Goal: Check status: Check status

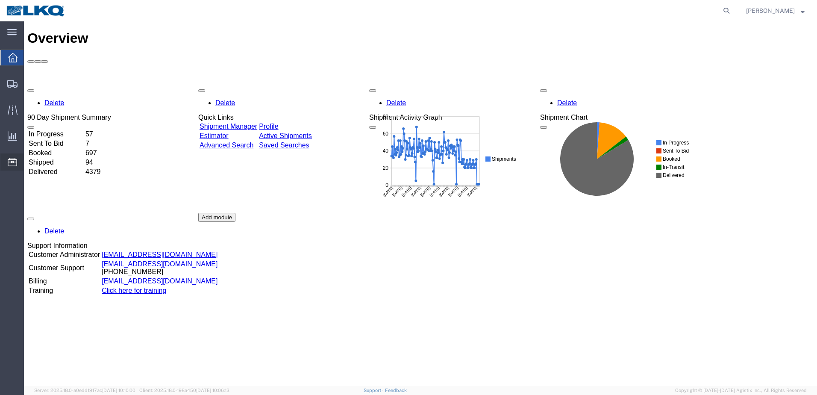
click at [0, 0] on span "Location Appointment" at bounding box center [0, 0] width 0 height 0
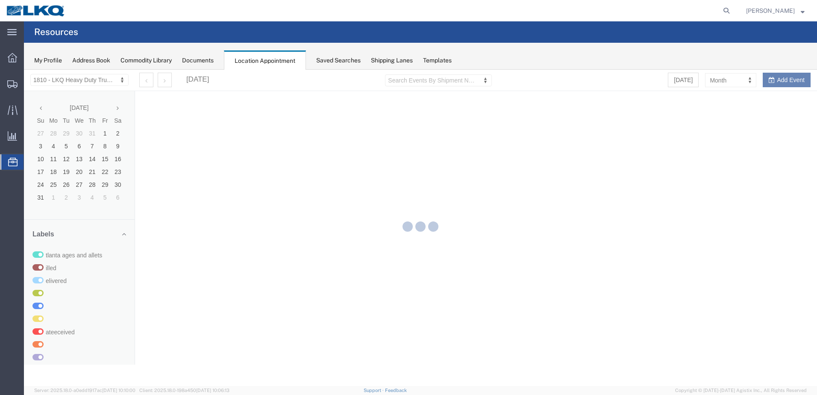
select select "27660"
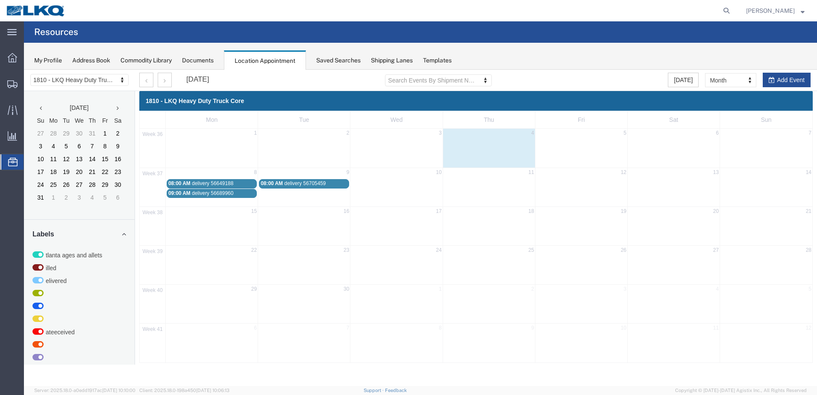
click at [300, 182] on span "delivery 56705459" at bounding box center [304, 183] width 41 height 6
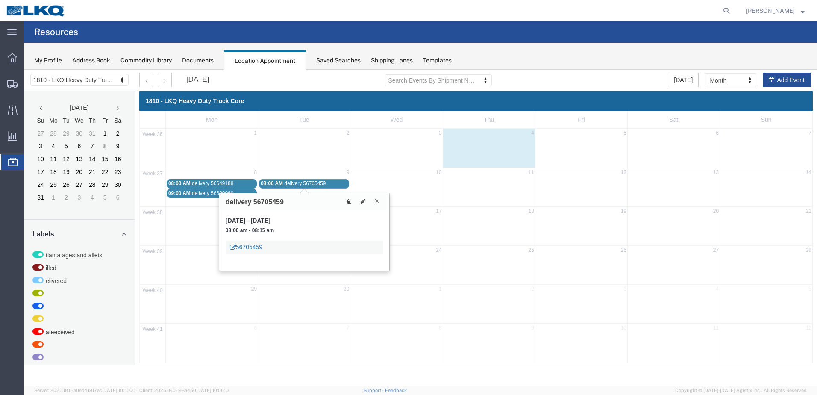
click at [255, 248] on link "56705459" at bounding box center [246, 247] width 32 height 9
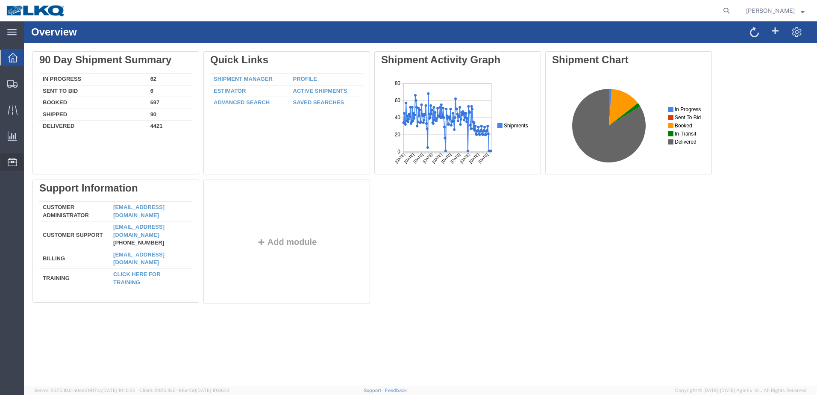
click at [0, 0] on span "Location Appointment" at bounding box center [0, 0] width 0 height 0
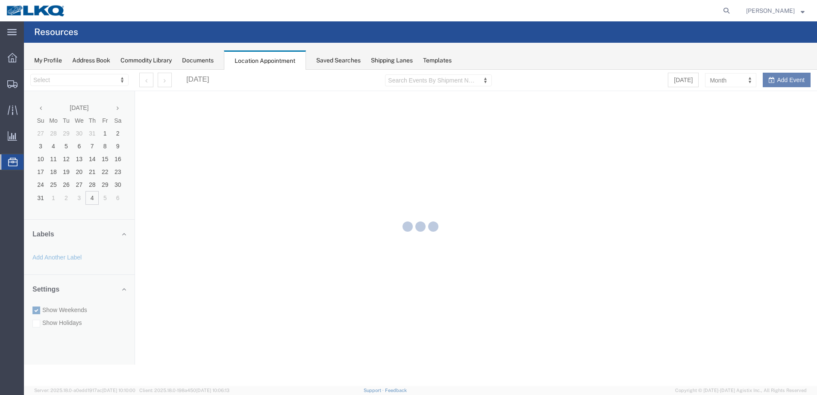
select select "27660"
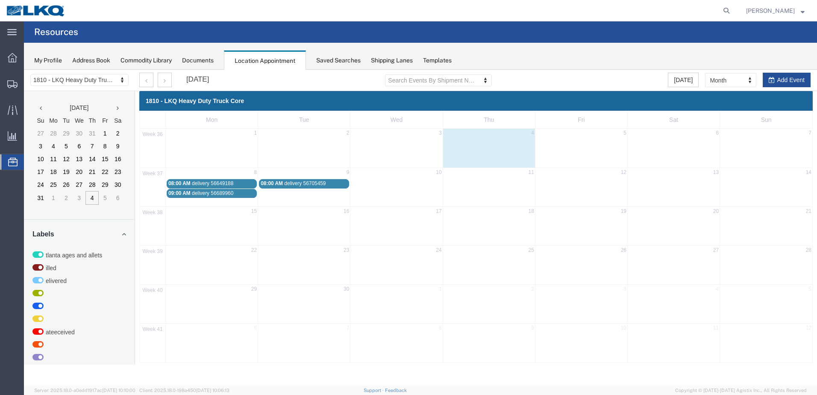
click at [288, 182] on span "delivery 56705459" at bounding box center [304, 183] width 41 height 6
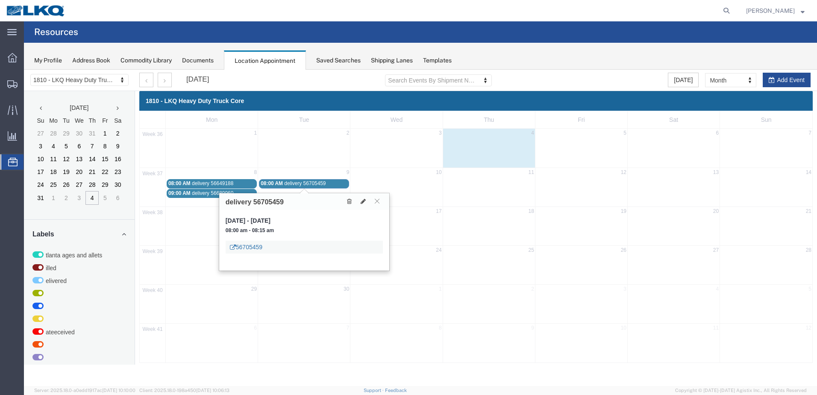
click at [243, 247] on link "56705459" at bounding box center [246, 247] width 32 height 9
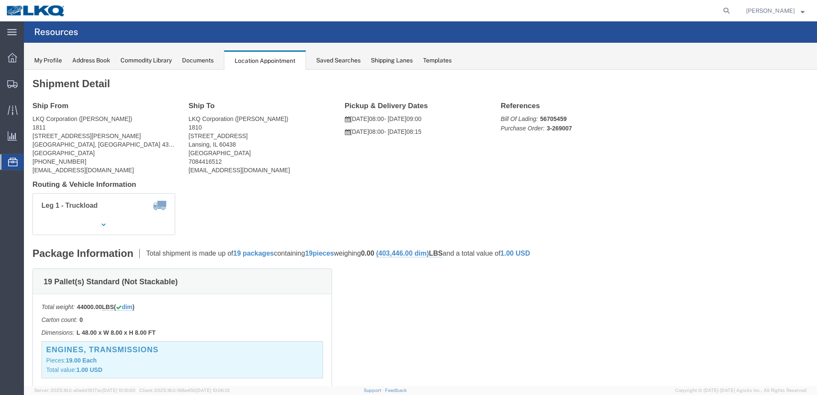
click at [0, 0] on span "Location Appointment" at bounding box center [0, 0] width 0 height 0
drag, startPoint x: 66, startPoint y: 219, endPoint x: 29, endPoint y: 79, distance: 145.2
click at [0, 0] on span "Location Appointment" at bounding box center [0, 0] width 0 height 0
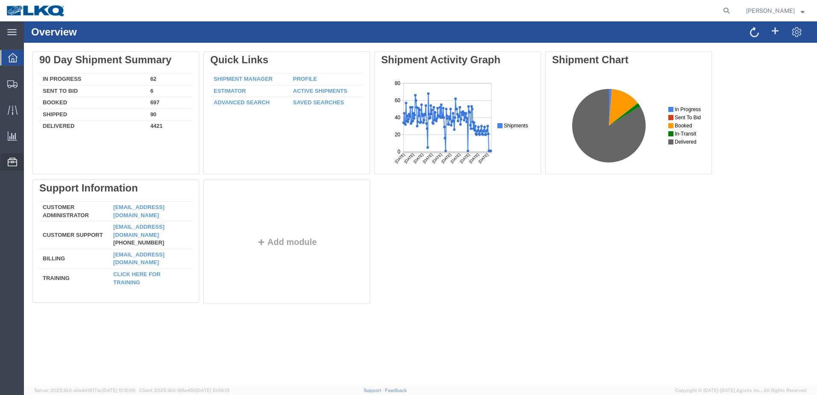
click at [0, 0] on span "Location Appointment" at bounding box center [0, 0] width 0 height 0
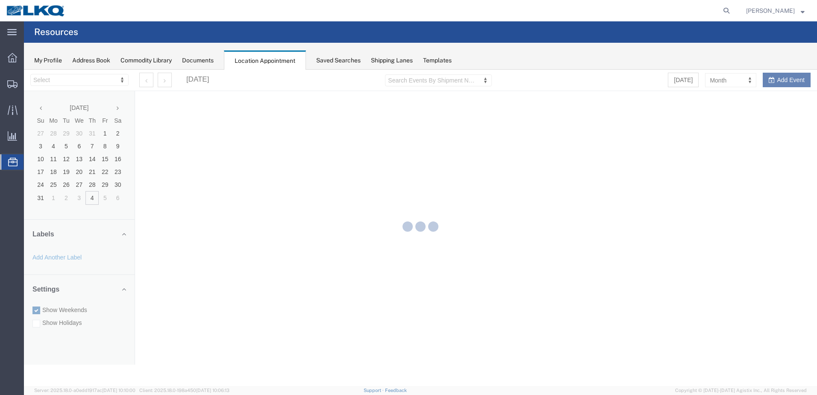
select select "27660"
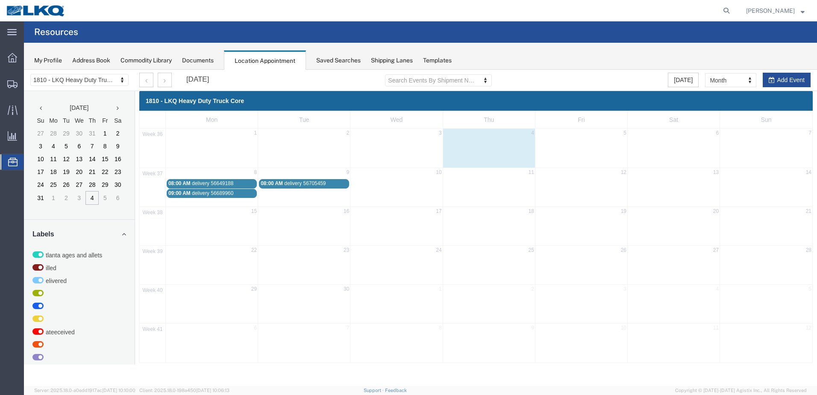
click at [222, 183] on span "delivery 56649188" at bounding box center [212, 183] width 41 height 6
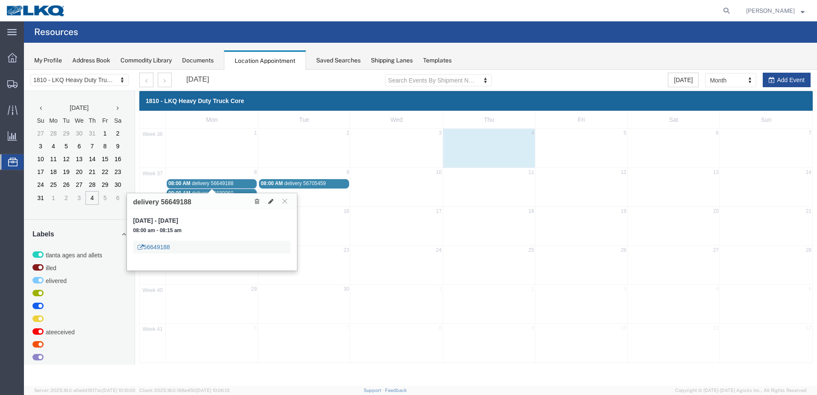
click at [160, 248] on link "56649188" at bounding box center [154, 247] width 32 height 9
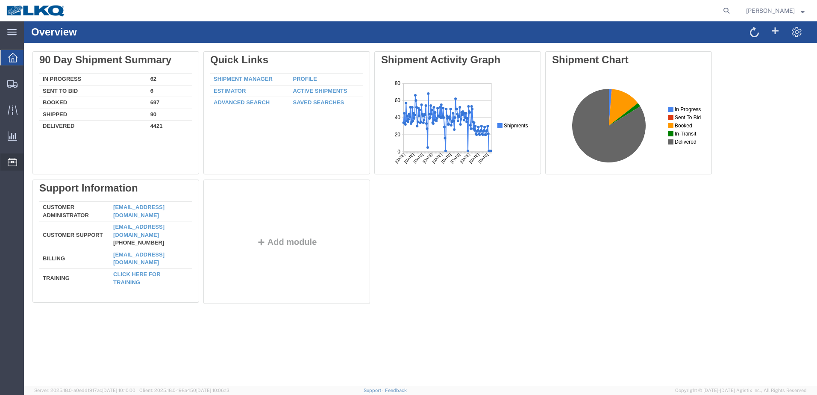
click at [0, 0] on span "Location Appointment" at bounding box center [0, 0] width 0 height 0
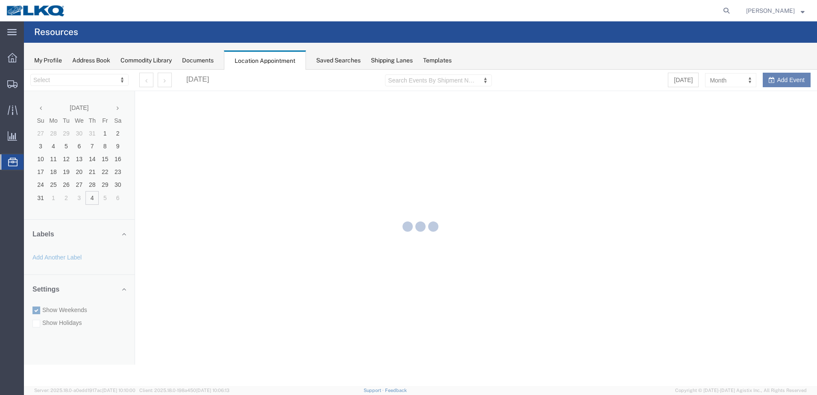
select select "27660"
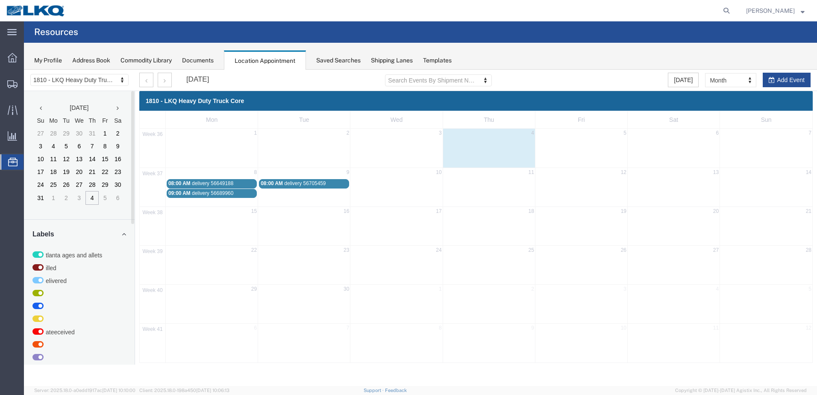
click at [228, 193] on span "delivery 56689960" at bounding box center [212, 193] width 41 height 6
click at [154, 256] on link "56689960" at bounding box center [154, 256] width 32 height 9
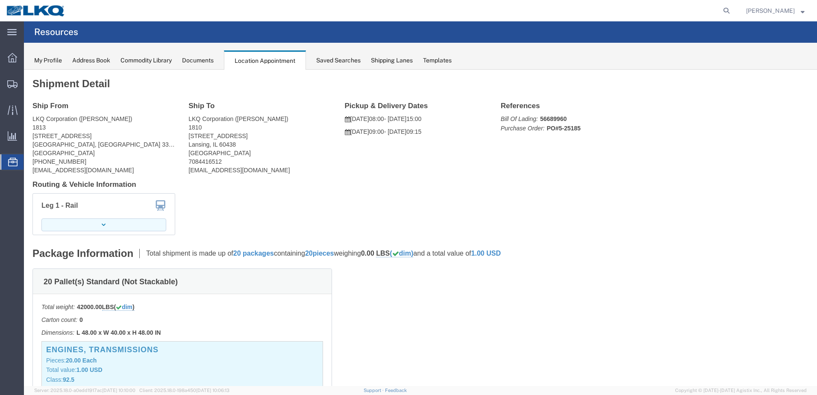
click button "button"
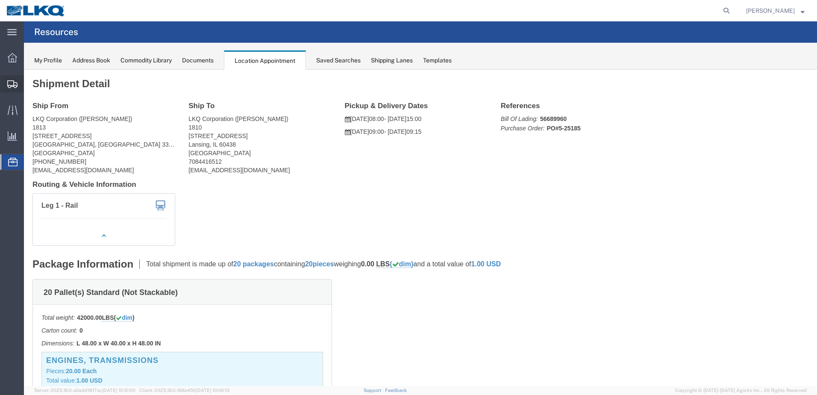
click at [29, 83] on span "Shipments" at bounding box center [26, 83] width 6 height 17
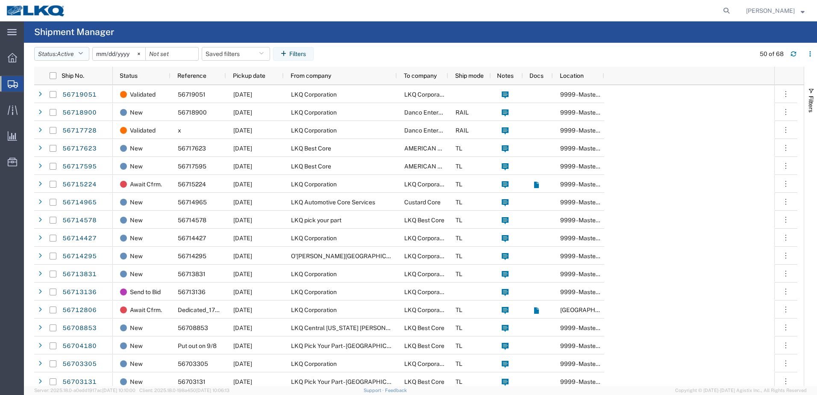
click at [83, 53] on icon "button" at bounding box center [80, 54] width 5 height 6
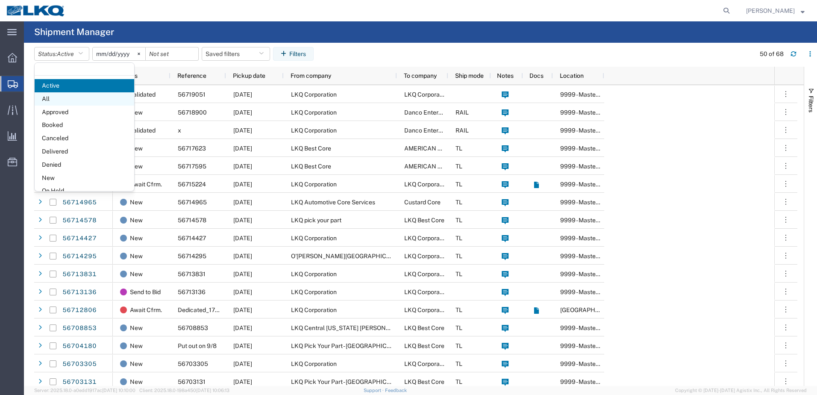
click at [45, 100] on span "All" at bounding box center [85, 98] width 100 height 13
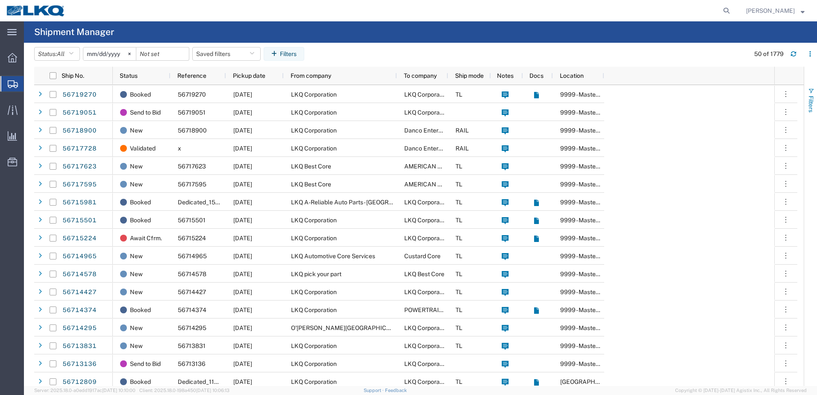
click at [810, 91] on span "button" at bounding box center [810, 91] width 7 height 7
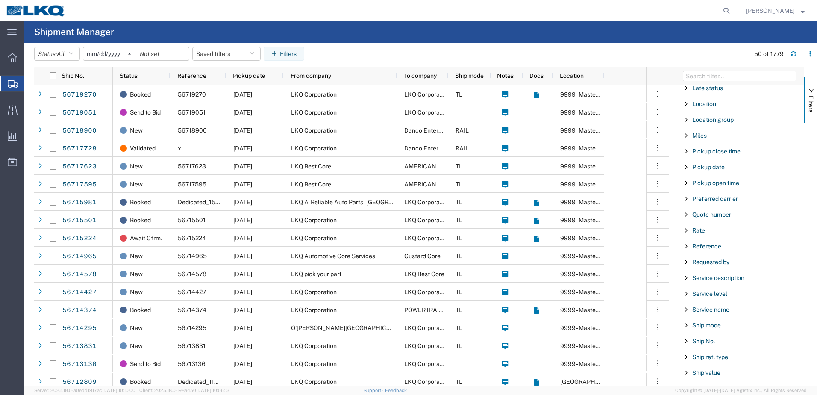
scroll to position [555, 0]
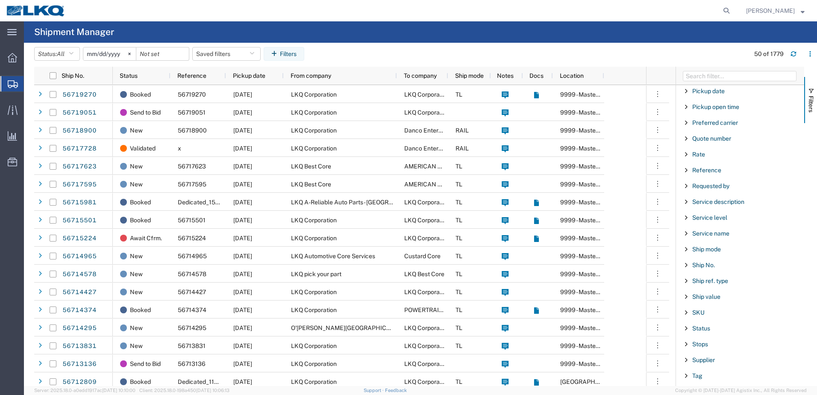
click at [686, 264] on span "Filter List 66 Filters" at bounding box center [685, 264] width 7 height 7
click at [712, 303] on input "Filter Value" at bounding box center [743, 301] width 112 height 10
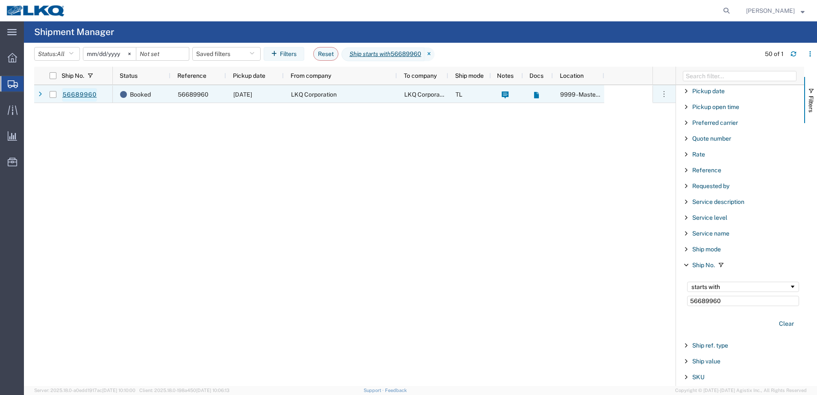
type input "56689960"
click at [85, 94] on link "56689960" at bounding box center [79, 95] width 35 height 14
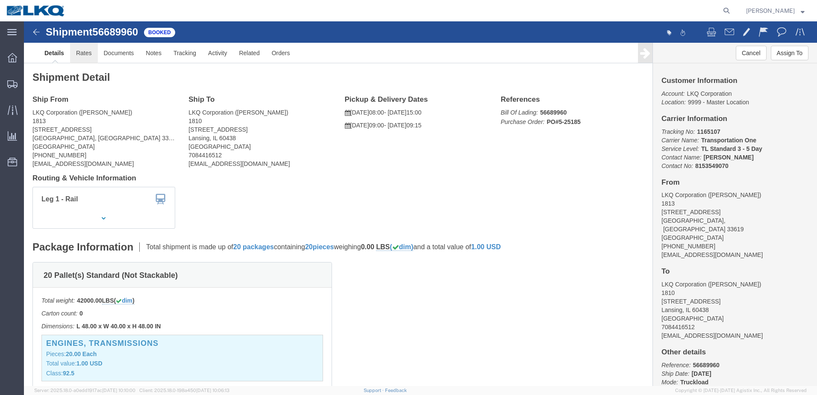
click link "Rates"
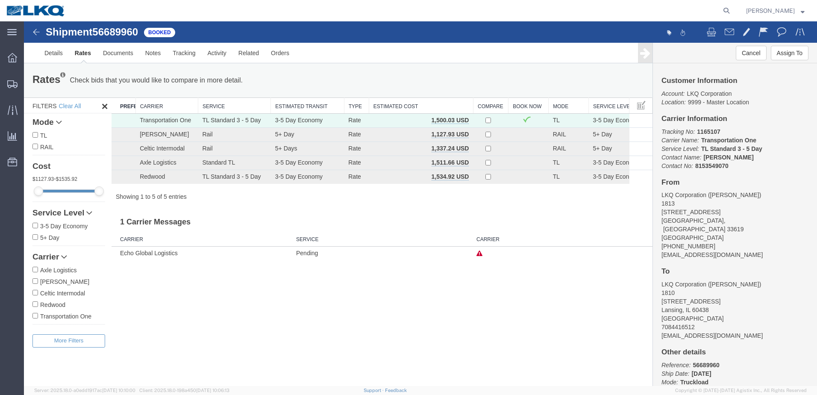
click at [480, 253] on icon at bounding box center [479, 253] width 6 height 6
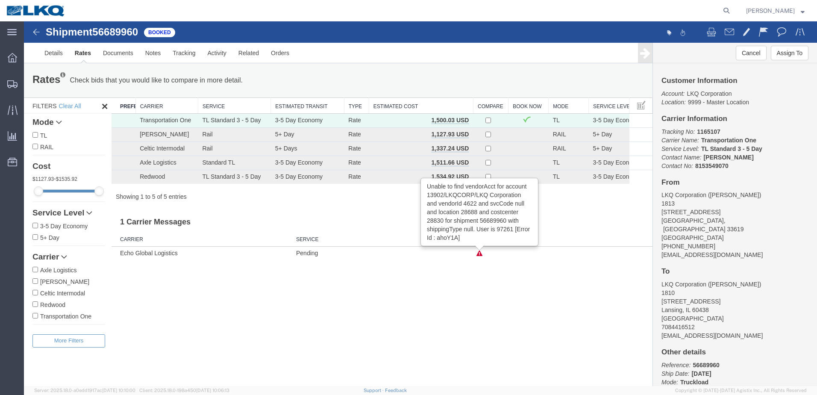
click at [401, 271] on div "Shipment 56689960 5 of 5 Booked Details Rates Documents Notes Tracking Activity…" at bounding box center [420, 203] width 793 height 364
click at [648, 266] on div "Shipment 56689960 5 of 5 Booked Details Rates Documents Notes Tracking Activity…" at bounding box center [420, 203] width 793 height 364
click at [35, 35] on img at bounding box center [36, 32] width 10 height 10
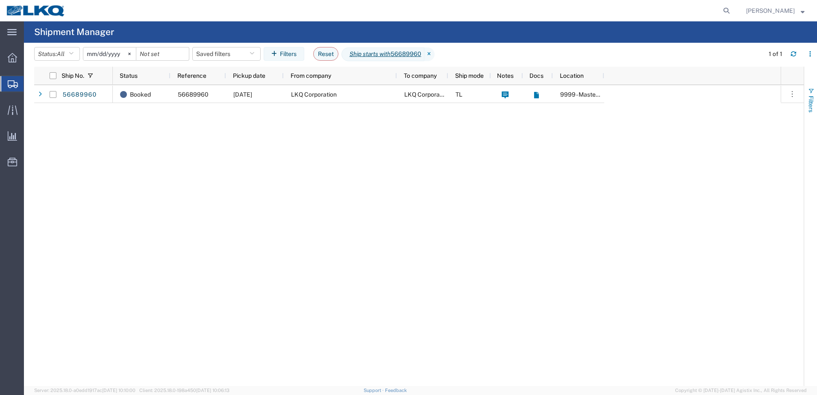
click at [811, 92] on span "button" at bounding box center [810, 91] width 7 height 7
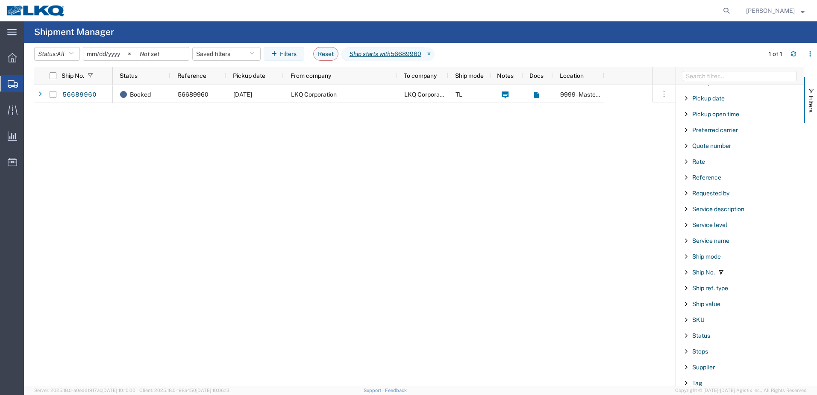
scroll to position [555, 0]
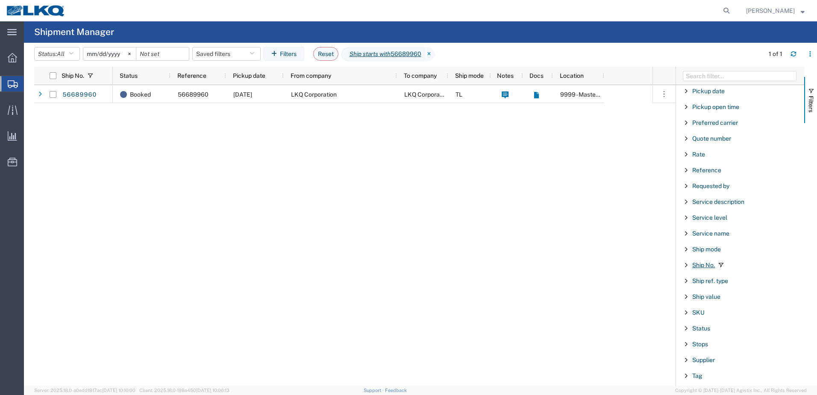
click at [702, 266] on span "Ship No." at bounding box center [703, 264] width 23 height 7
drag, startPoint x: 720, startPoint y: 299, endPoint x: 531, endPoint y: 278, distance: 190.2
click at [547, 285] on div "Ship No. Status Reference Pickup date From company To company Ship mode Notes D…" at bounding box center [425, 226] width 782 height 319
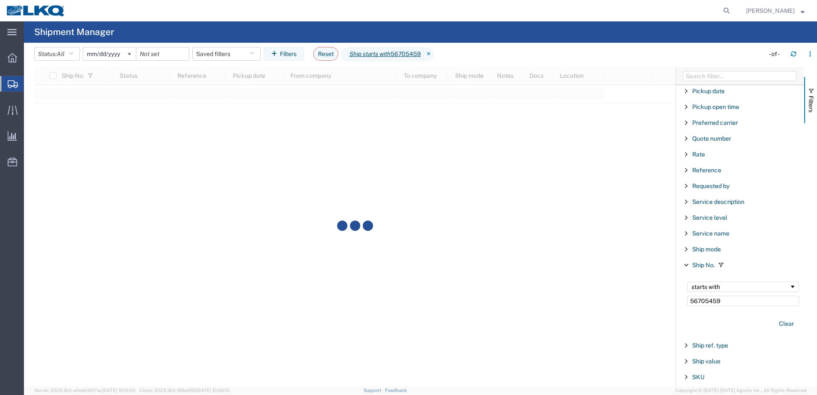
type input "56705459"
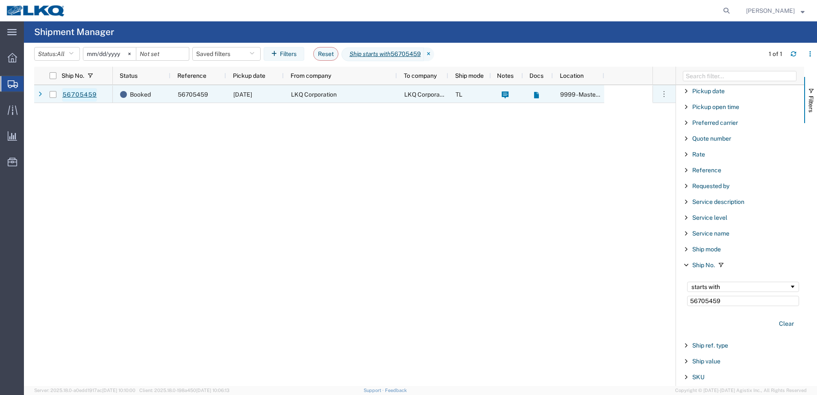
click at [74, 97] on link "56705459" at bounding box center [79, 95] width 35 height 14
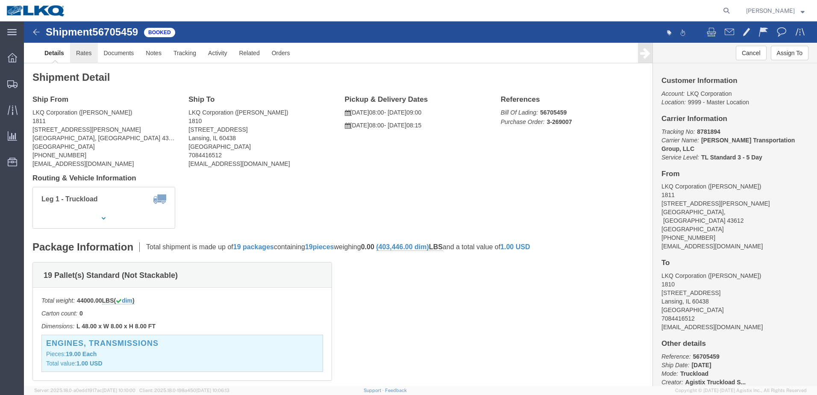
click link "Rates"
